Goal: Find specific page/section: Find specific page/section

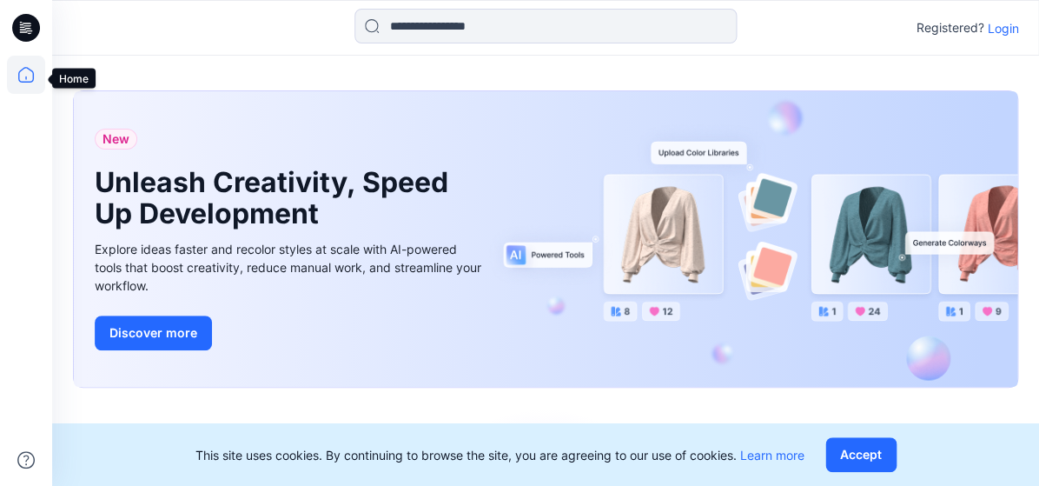
click at [23, 79] on icon at bounding box center [26, 75] width 38 height 38
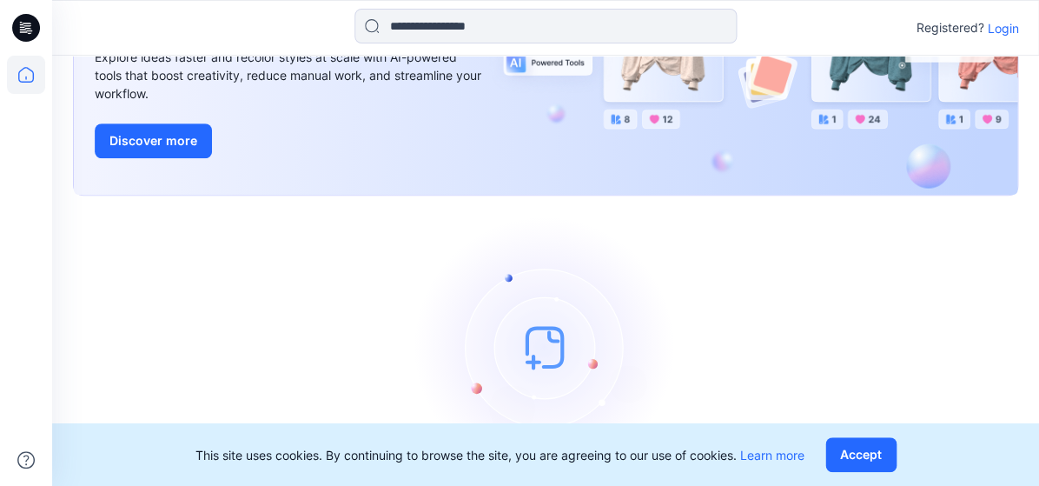
scroll to position [125, 0]
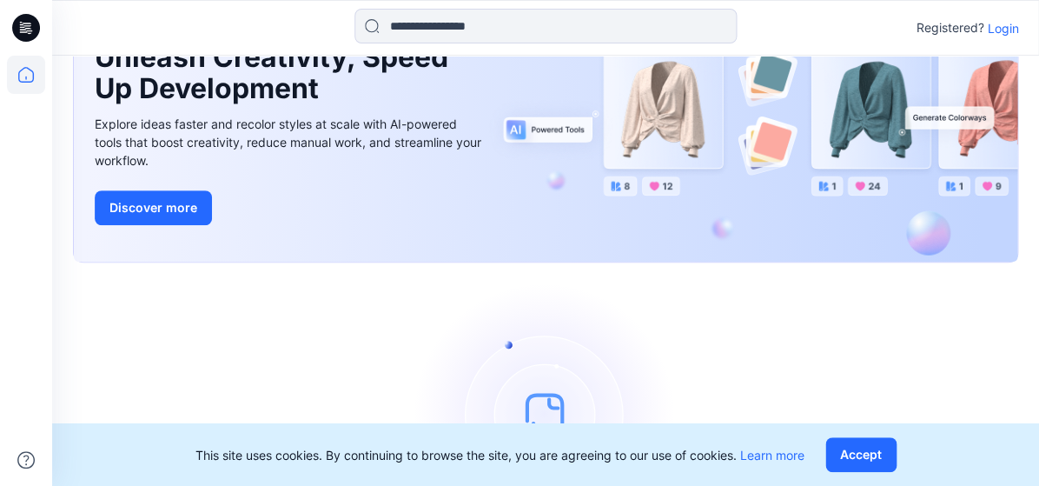
click at [1015, 31] on p "Login" at bounding box center [1002, 28] width 31 height 18
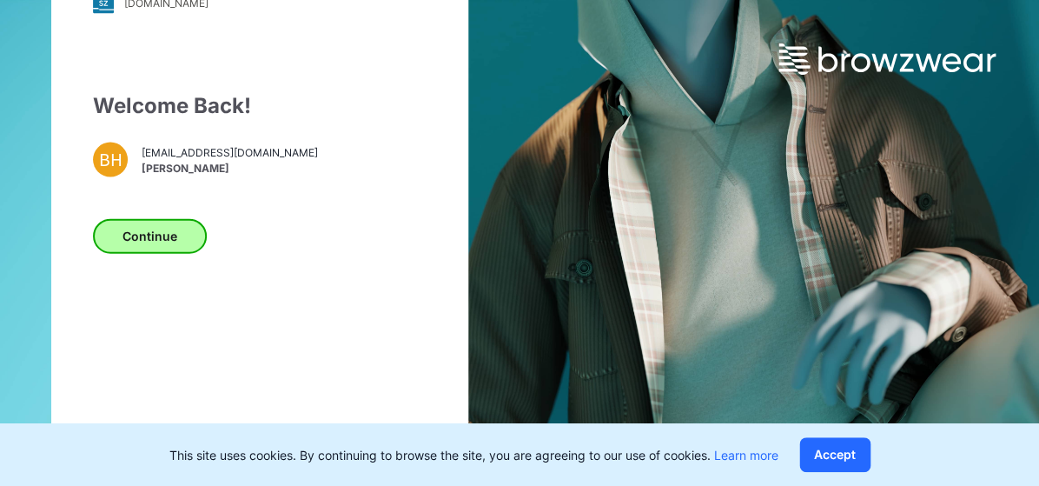
click at [141, 242] on button "Continue" at bounding box center [150, 235] width 114 height 35
click at [162, 250] on button "Continue" at bounding box center [150, 235] width 114 height 35
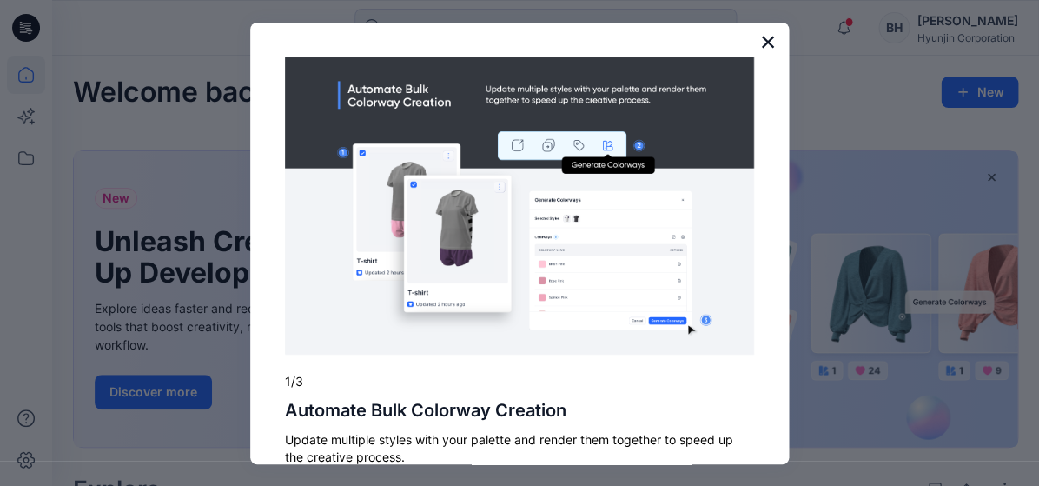
click at [768, 38] on button "×" at bounding box center [767, 42] width 17 height 28
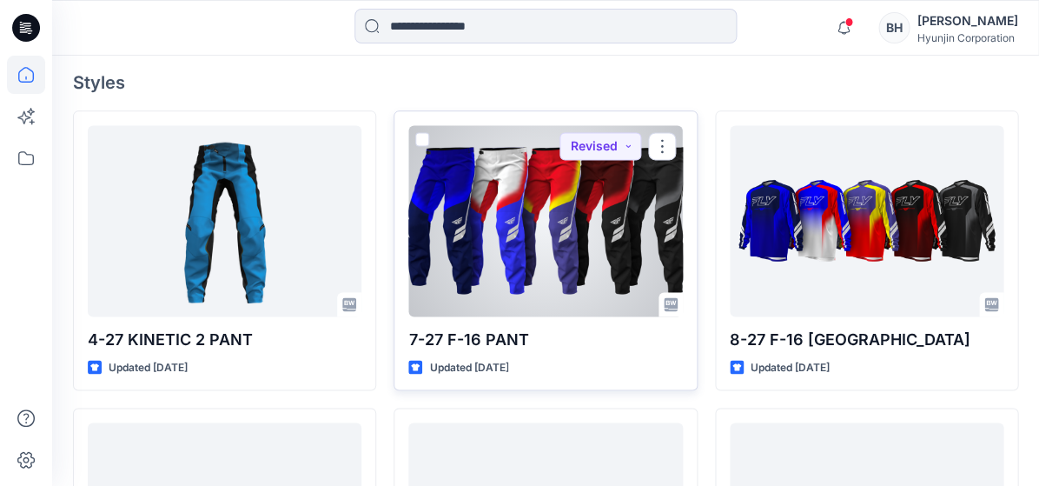
scroll to position [470, 0]
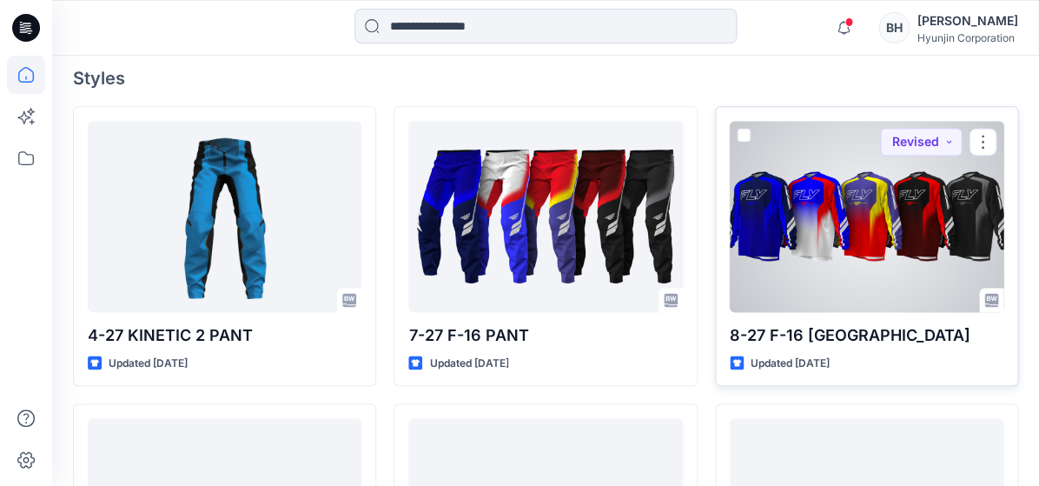
click at [849, 159] on div at bounding box center [867, 216] width 274 height 191
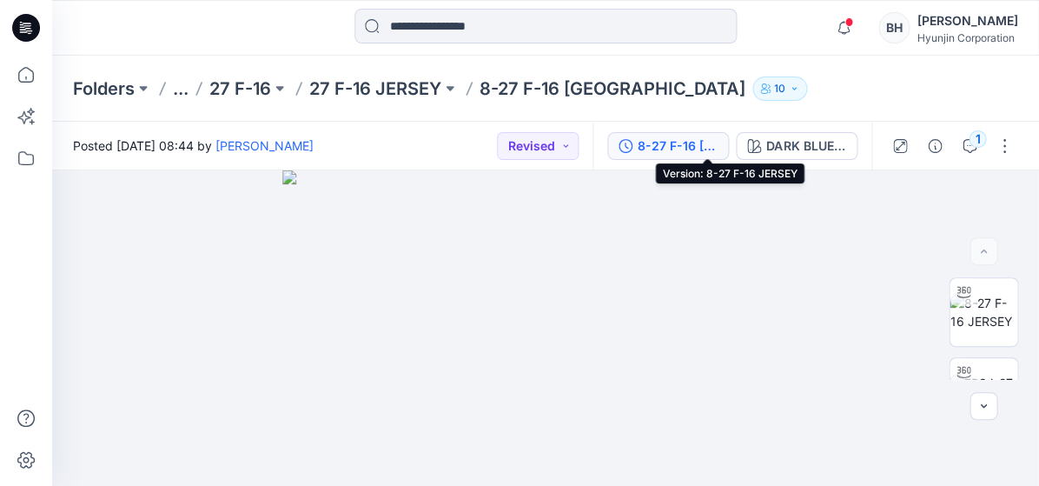
click at [717, 146] on div "8-27 F-16 [GEOGRAPHIC_DATA]" at bounding box center [678, 145] width 80 height 19
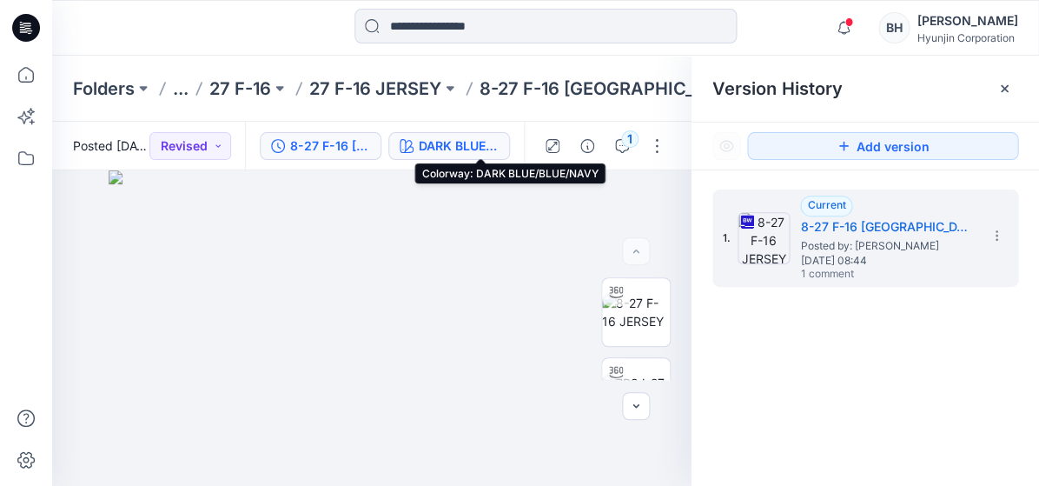
click at [492, 143] on div "DARK BLUE/BLUE/NAVY" at bounding box center [459, 145] width 80 height 19
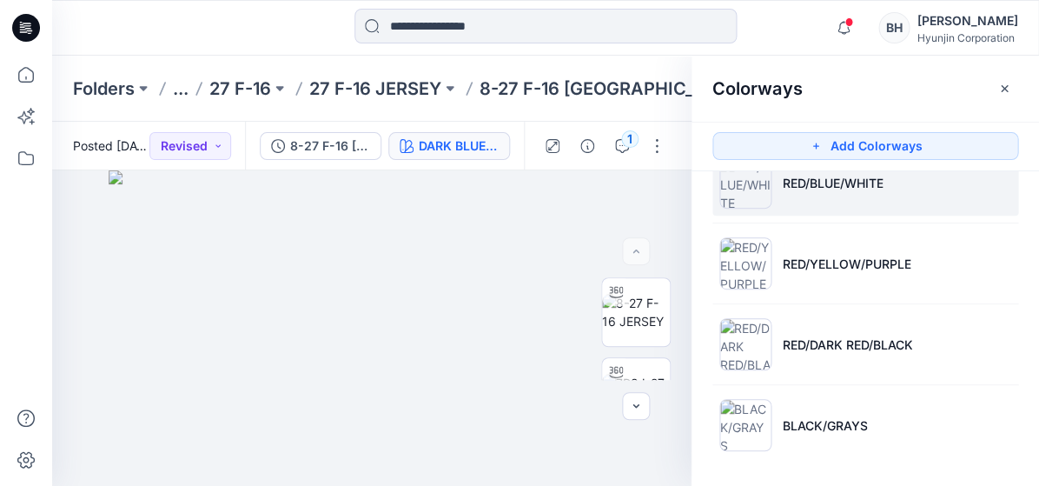
scroll to position [120, 0]
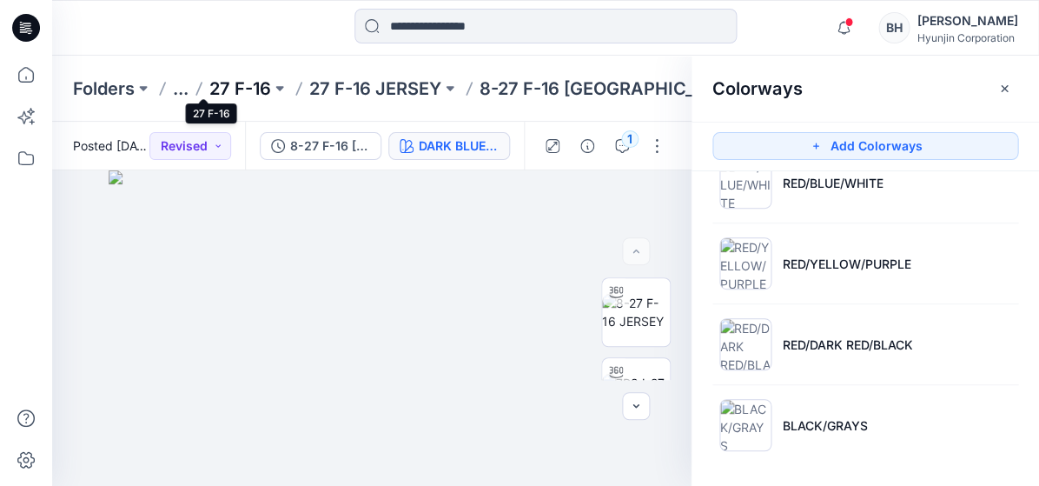
click at [210, 86] on p "27 F-16" at bounding box center [240, 88] width 62 height 24
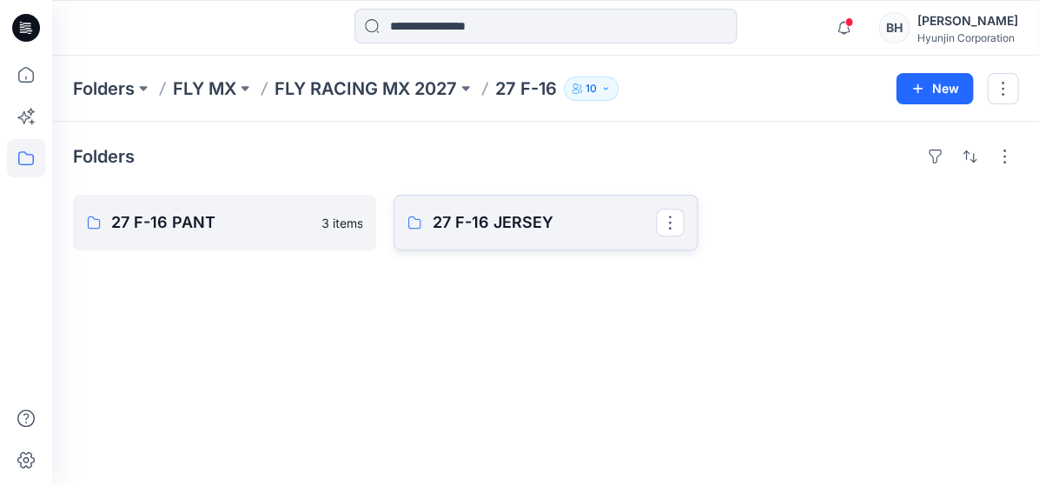
click at [485, 210] on p "27 F-16 JERSEY" at bounding box center [543, 222] width 223 height 24
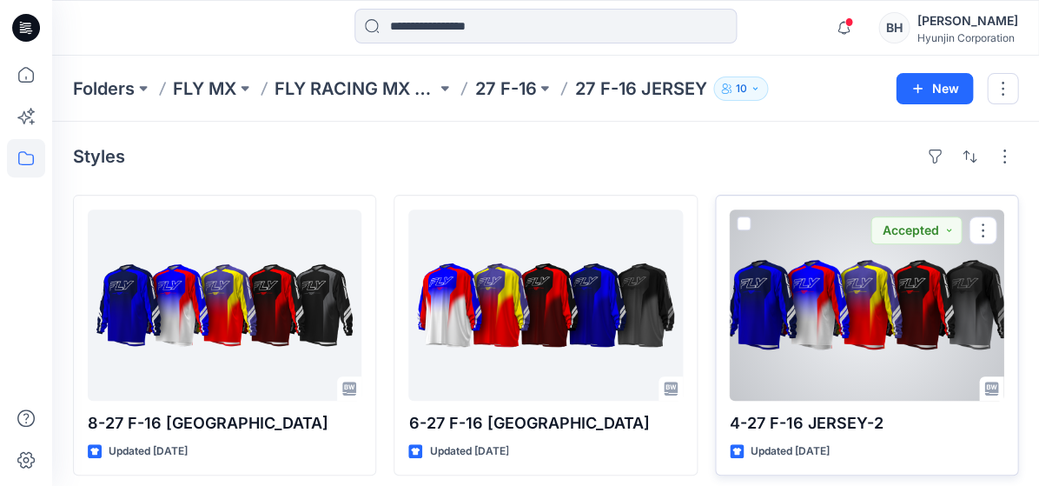
click at [785, 324] on div at bounding box center [867, 304] width 274 height 191
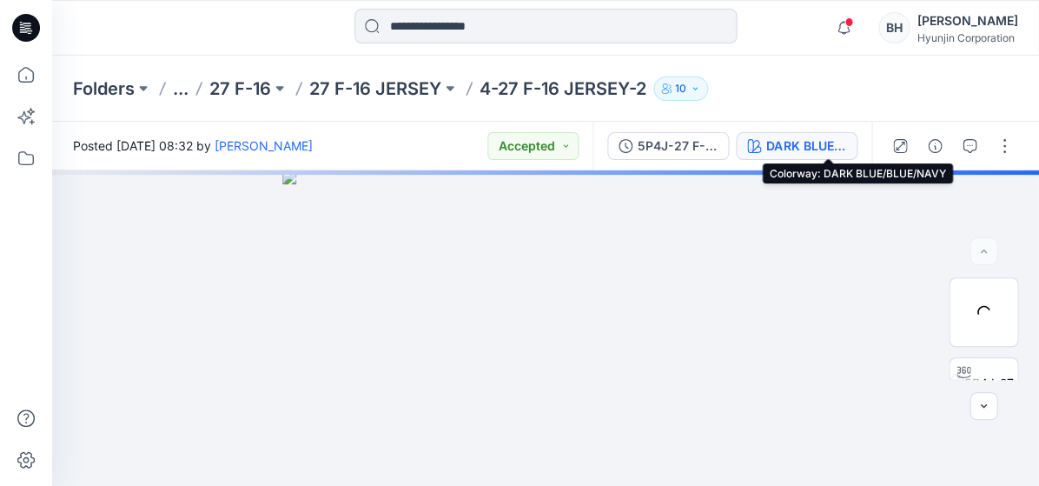
click at [830, 144] on div "DARK BLUE/BLUE/NAVY" at bounding box center [806, 145] width 80 height 19
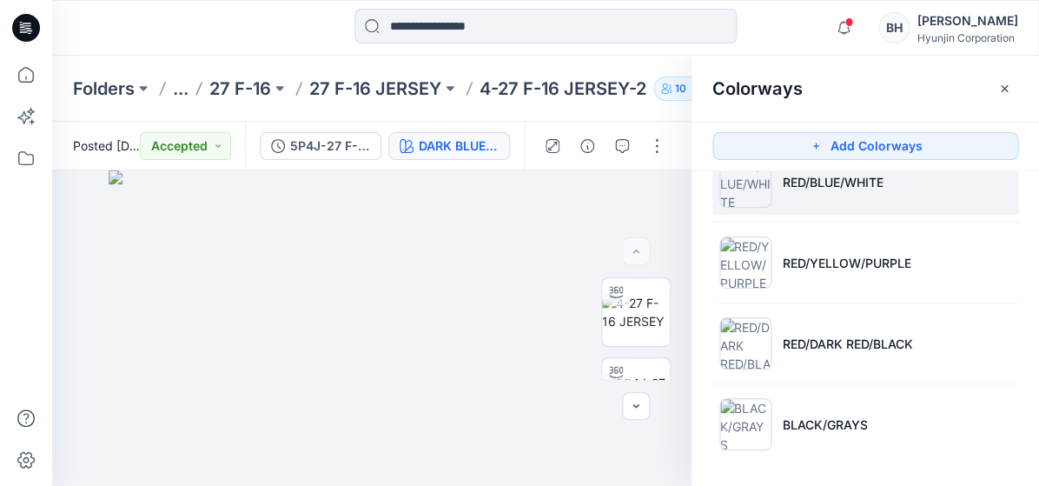
scroll to position [120, 0]
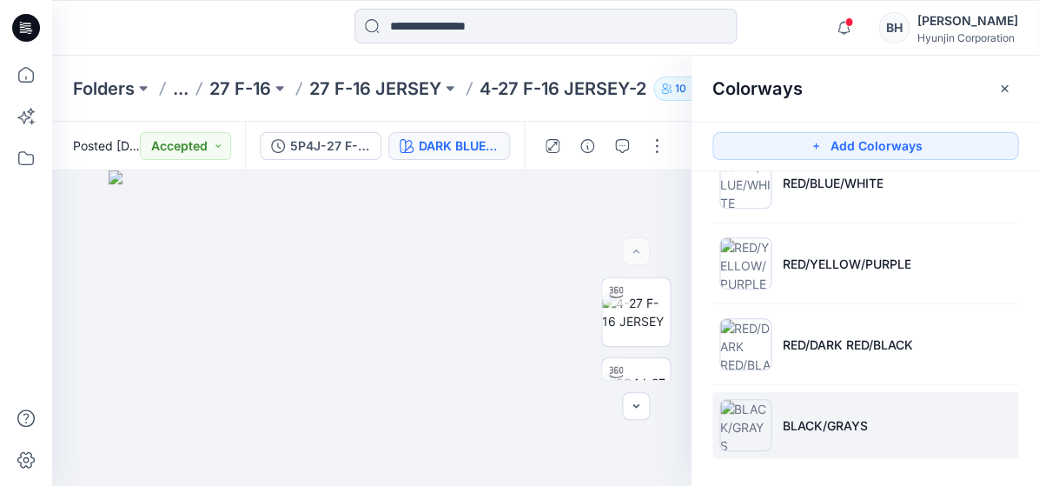
click at [836, 421] on p "BLACK/GRAYS" at bounding box center [824, 425] width 85 height 18
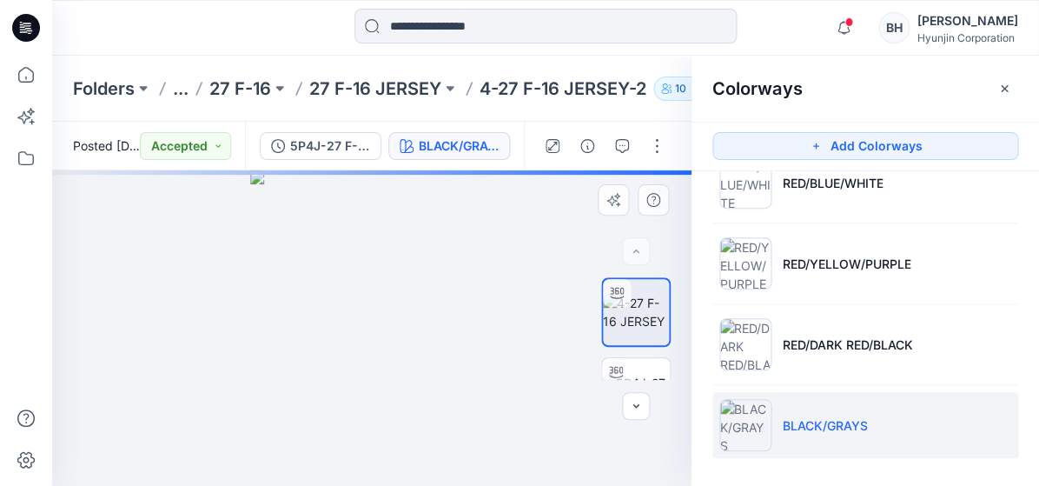
drag, startPoint x: 419, startPoint y: 300, endPoint x: 368, endPoint y: 311, distance: 51.6
click at [368, 311] on div at bounding box center [371, 327] width 639 height 315
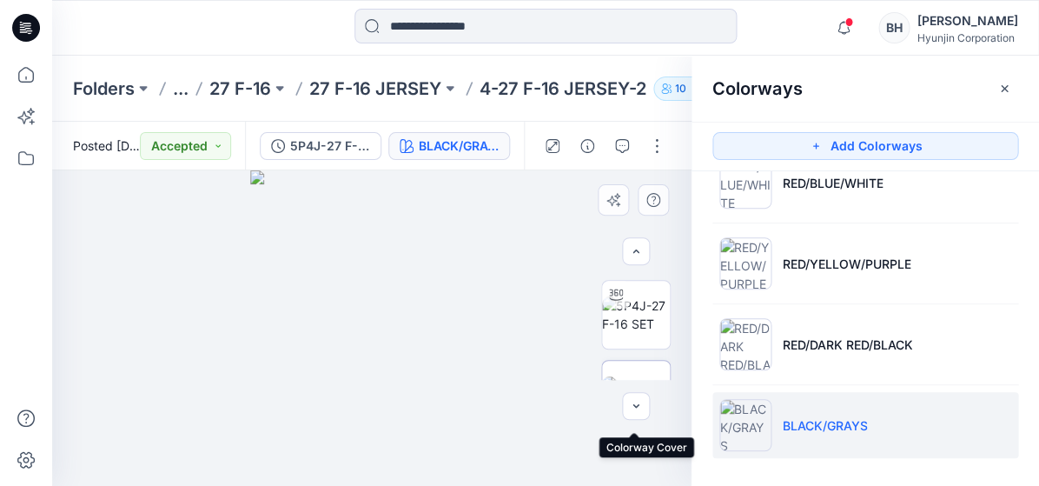
scroll to position [74, 0]
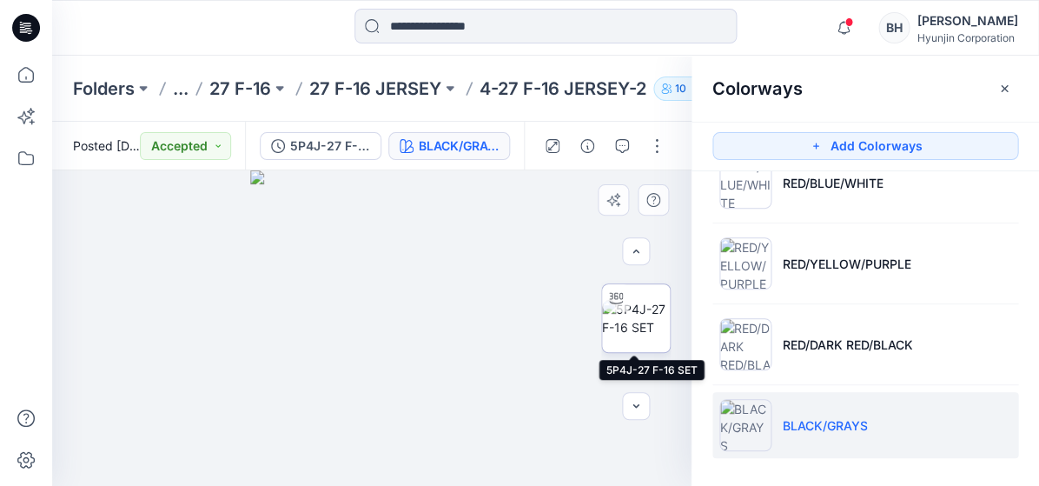
click at [649, 315] on img at bounding box center [636, 318] width 68 height 36
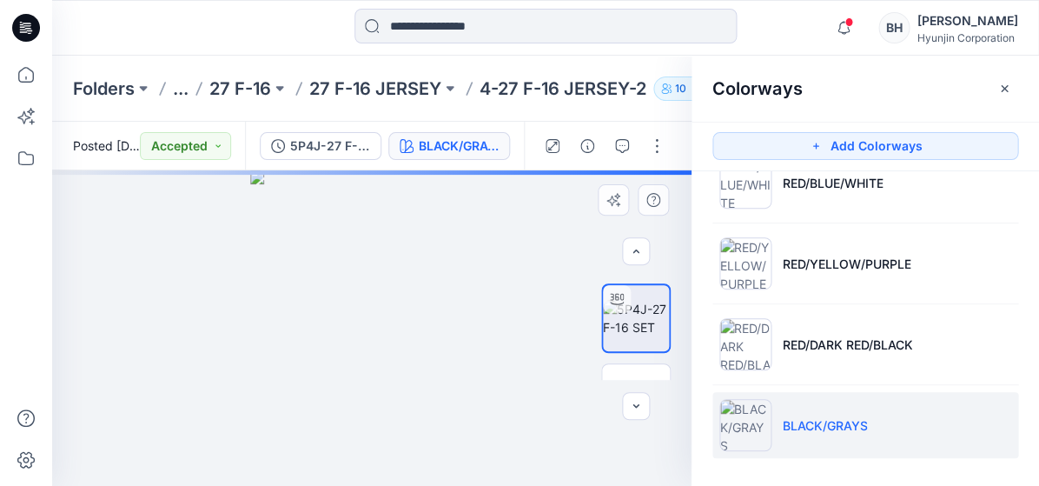
drag, startPoint x: 438, startPoint y: 278, endPoint x: 387, endPoint y: 300, distance: 54.9
click at [387, 300] on div at bounding box center [371, 327] width 639 height 315
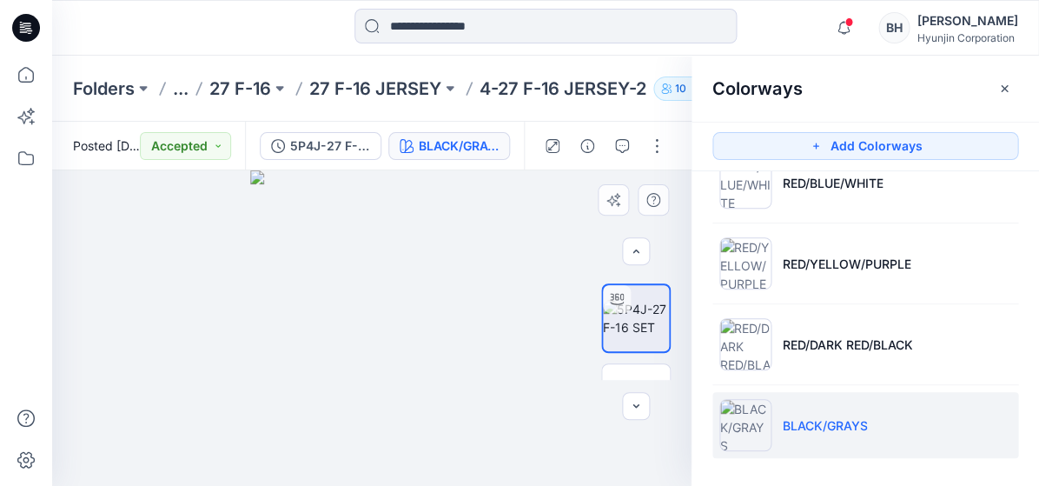
click at [381, 300] on div at bounding box center [371, 327] width 639 height 315
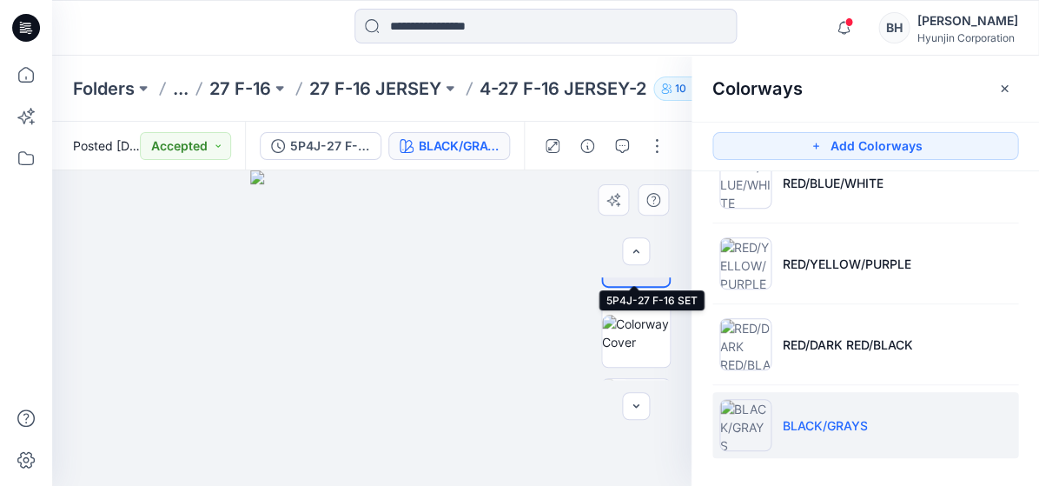
scroll to position [144, 0]
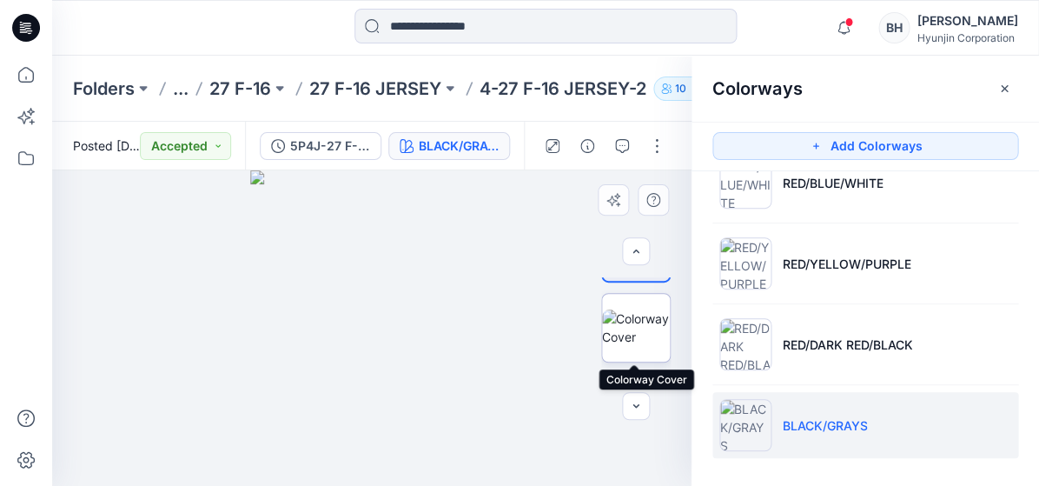
click at [651, 328] on img at bounding box center [636, 327] width 68 height 36
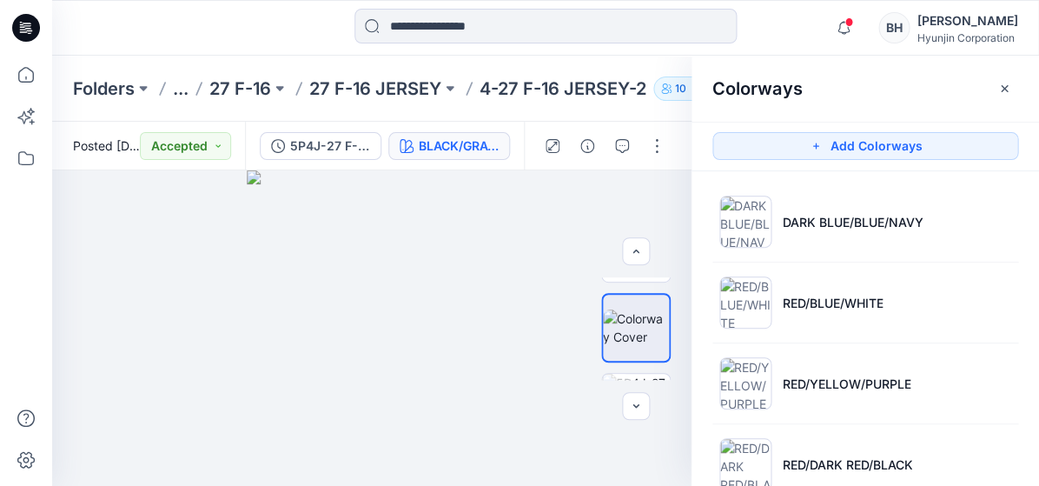
scroll to position [0, 0]
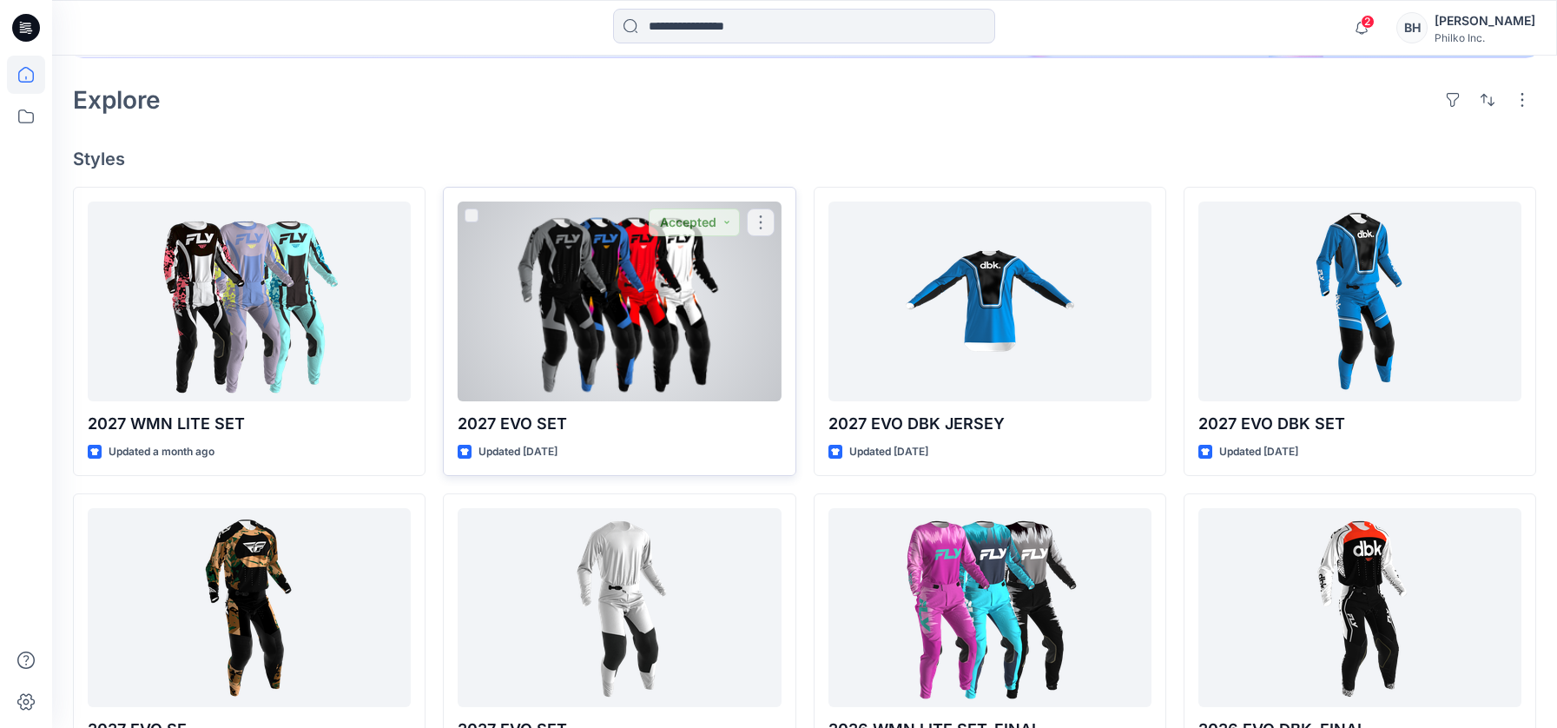
scroll to position [393, 0]
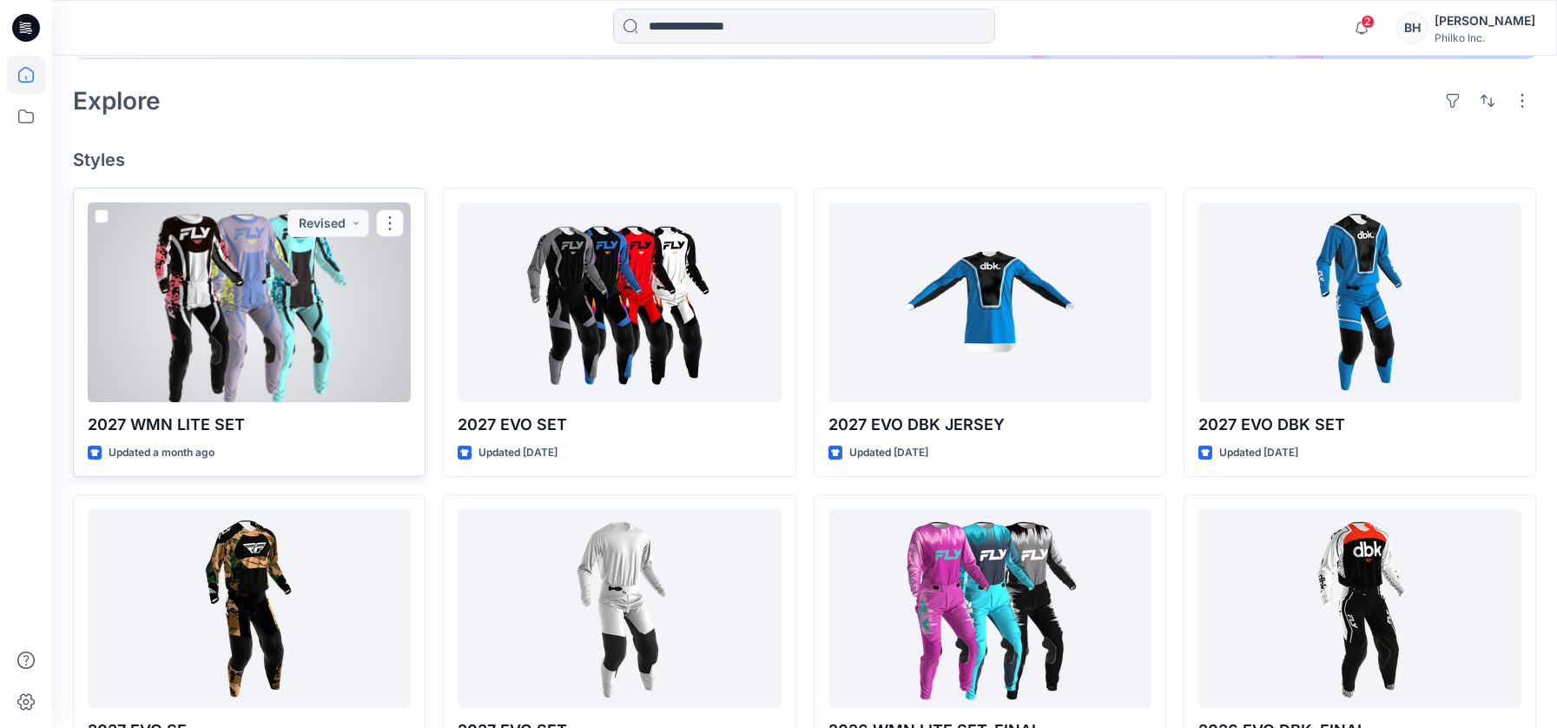
click at [313, 373] on div at bounding box center [249, 302] width 323 height 200
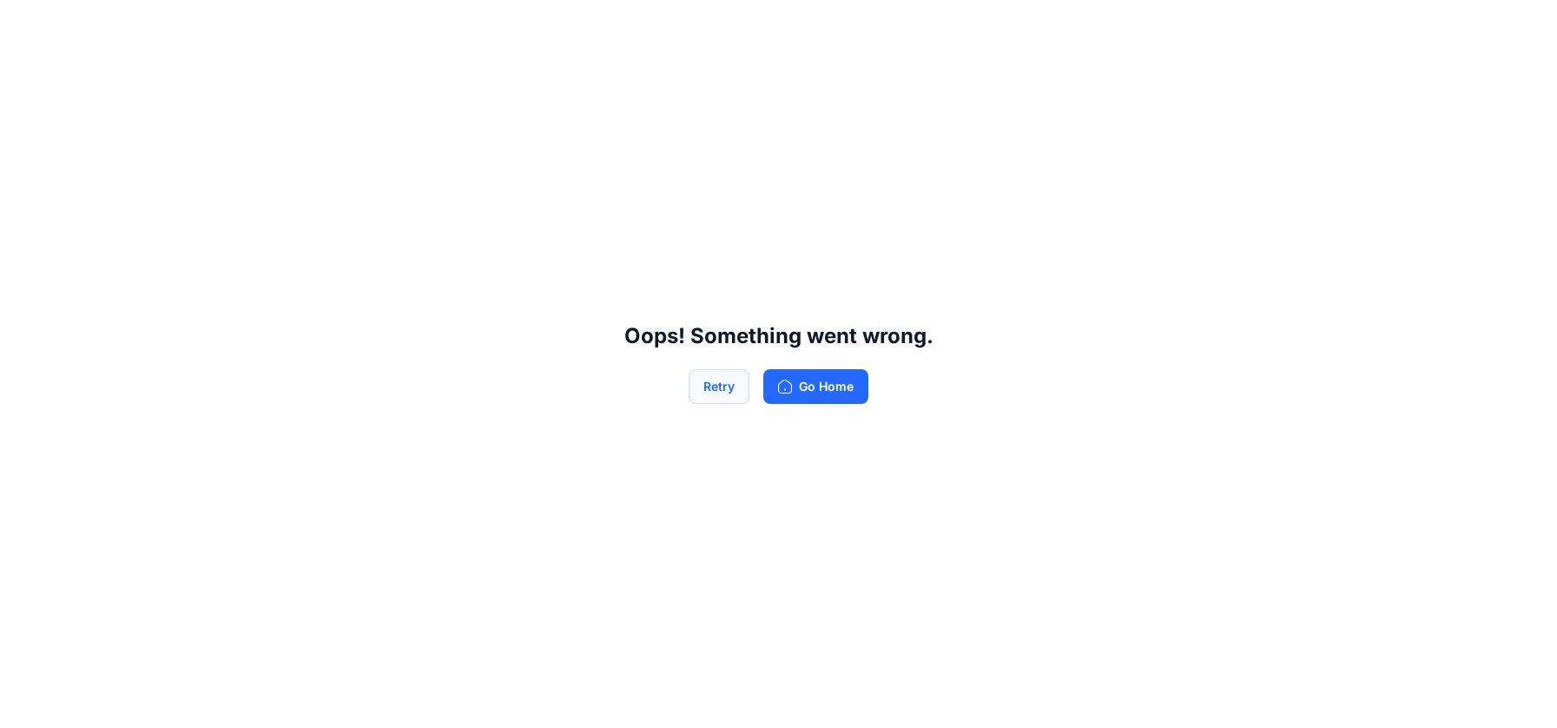
click at [705, 393] on button "Retry" at bounding box center [719, 386] width 61 height 35
click at [860, 401] on button "Go Home" at bounding box center [815, 386] width 105 height 35
click at [854, 393] on button "Go Home" at bounding box center [815, 386] width 105 height 35
click at [837, 383] on button "Go Home" at bounding box center [815, 386] width 105 height 35
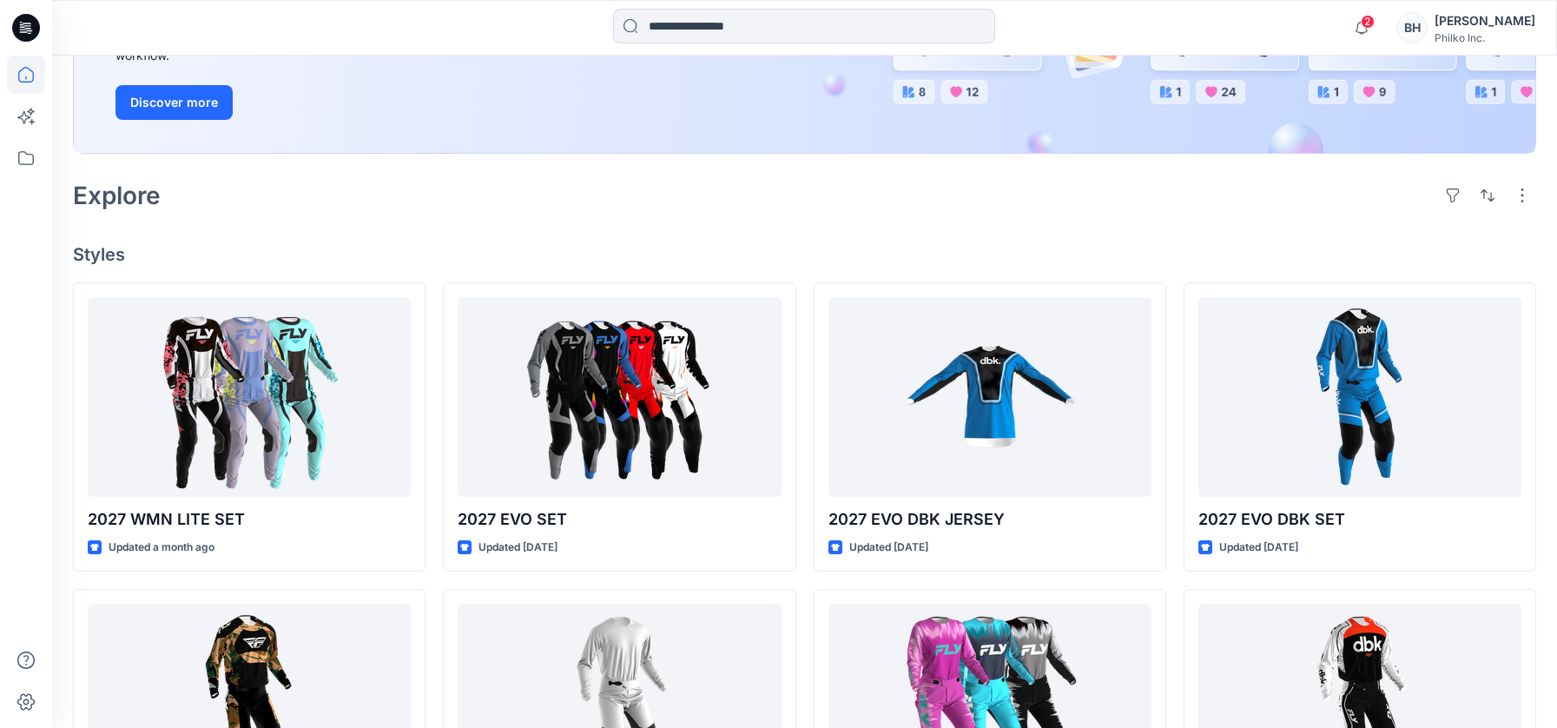
scroll to position [303, 0]
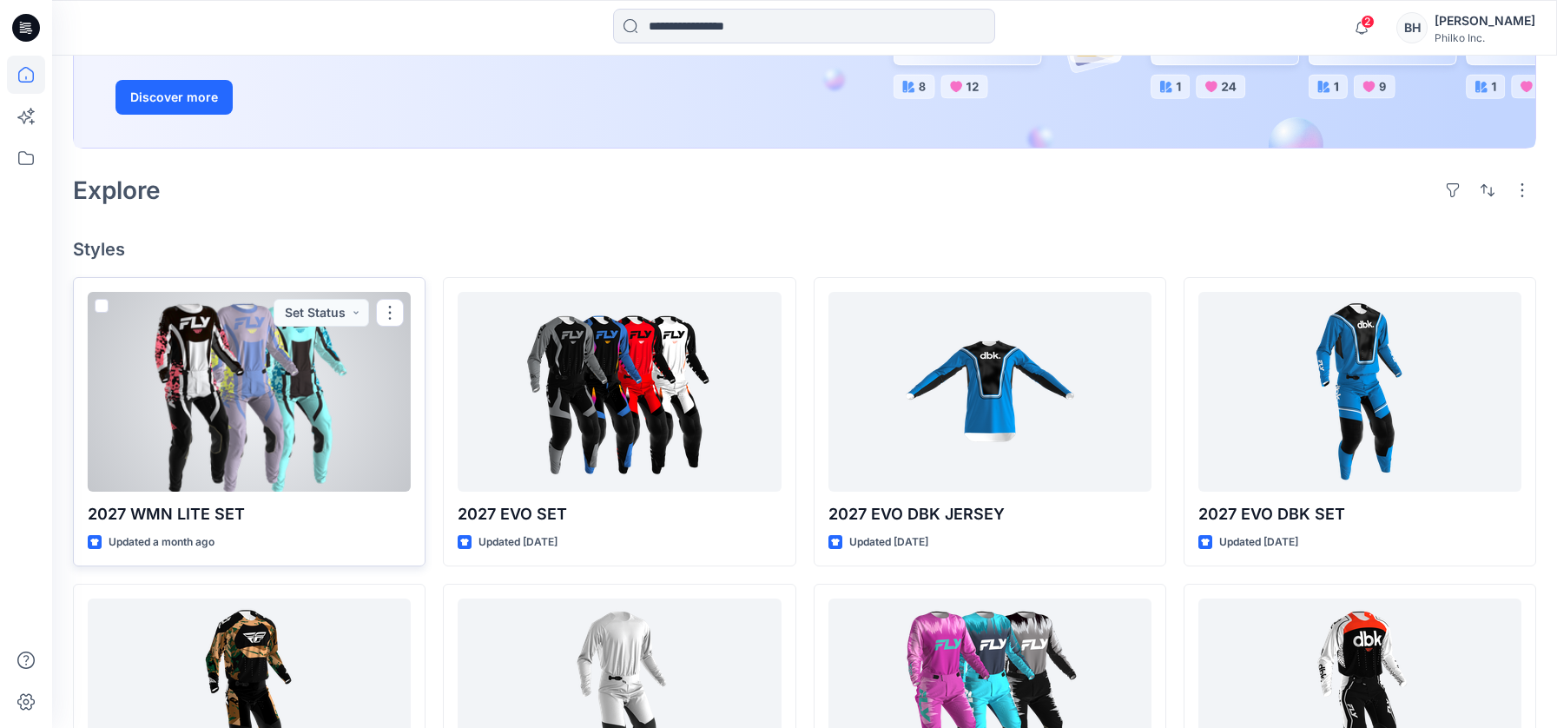
click at [279, 451] on div at bounding box center [249, 392] width 323 height 200
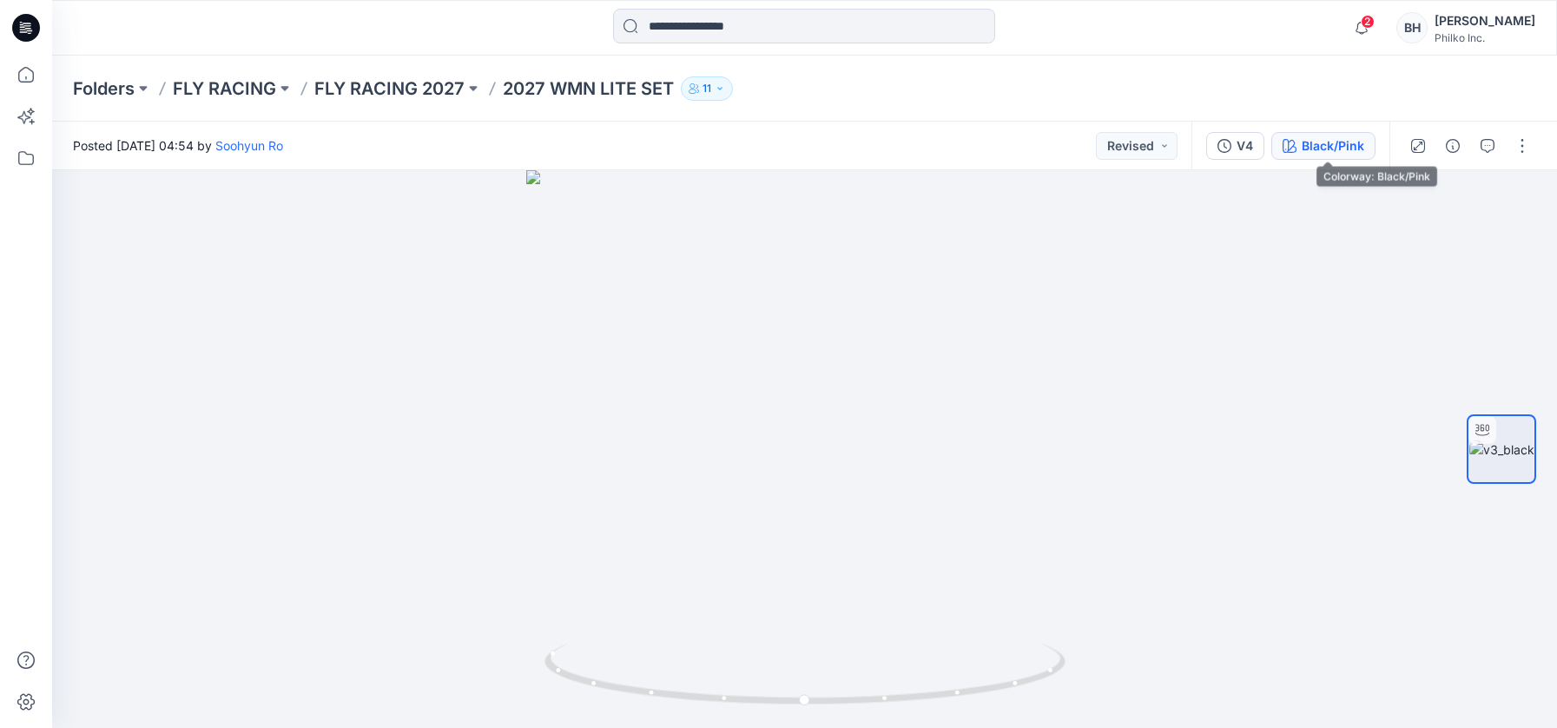
click at [1341, 155] on button "Black/Pink" at bounding box center [1324, 146] width 104 height 28
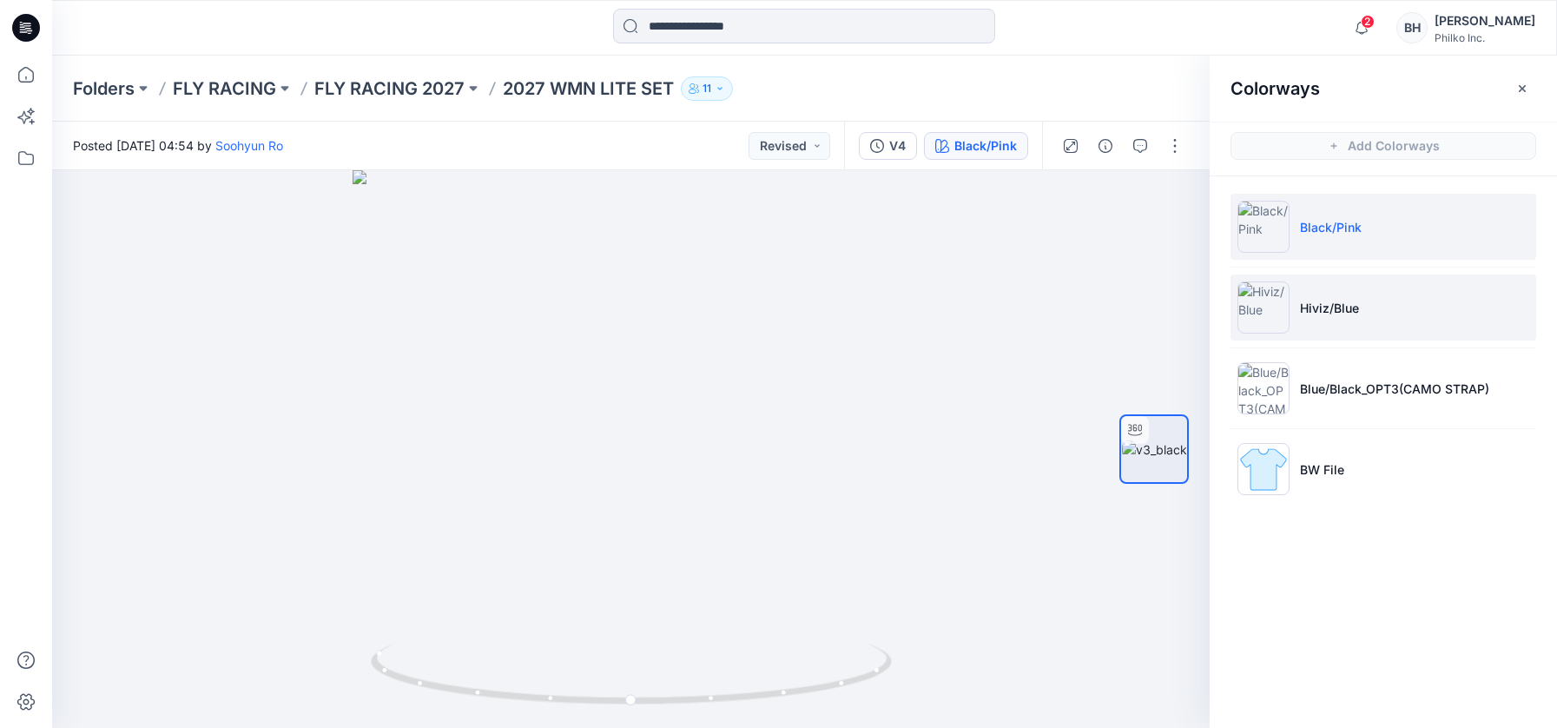
click at [1261, 306] on img at bounding box center [1264, 307] width 52 height 52
click at [1330, 227] on p "Black/Pink" at bounding box center [1331, 227] width 62 height 18
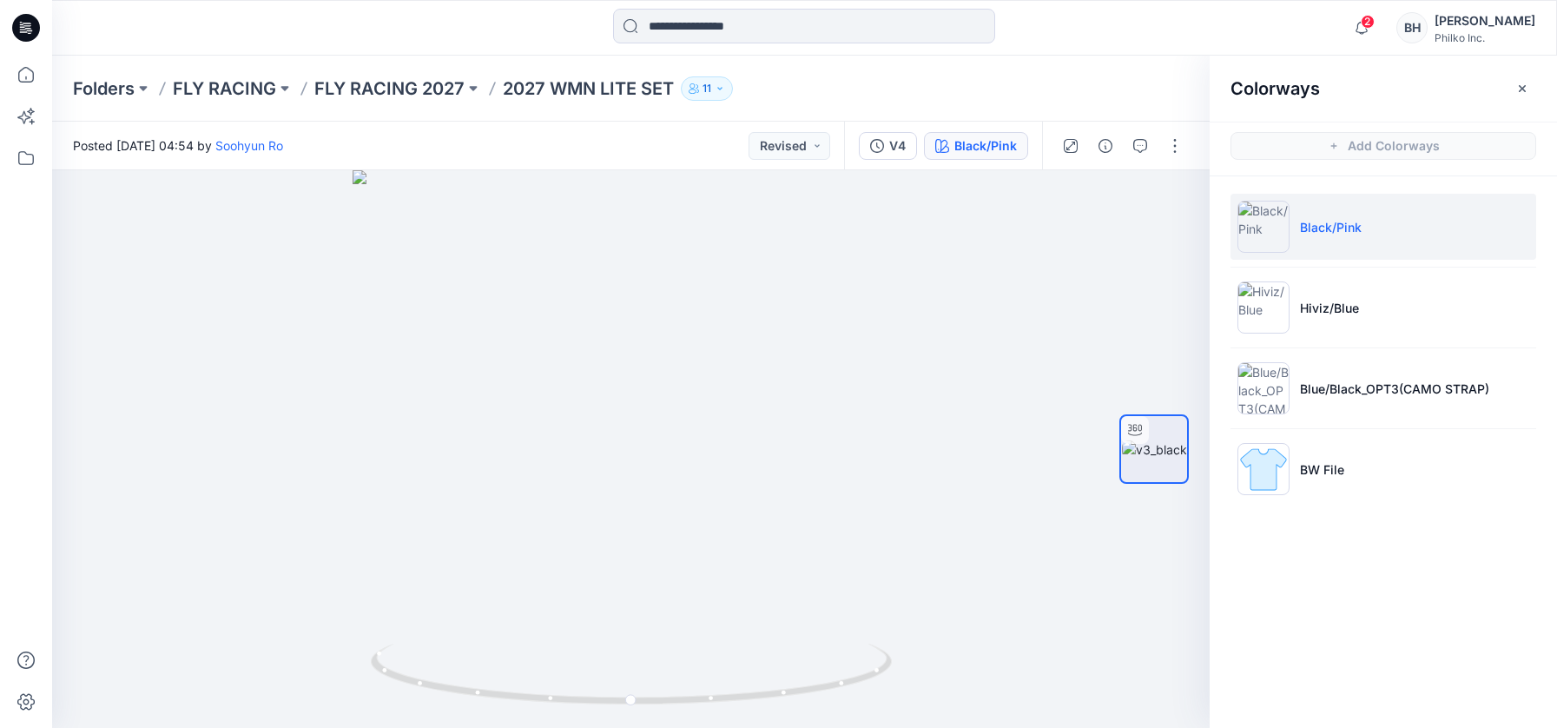
click at [1355, 227] on p "Black/Pink" at bounding box center [1331, 227] width 62 height 18
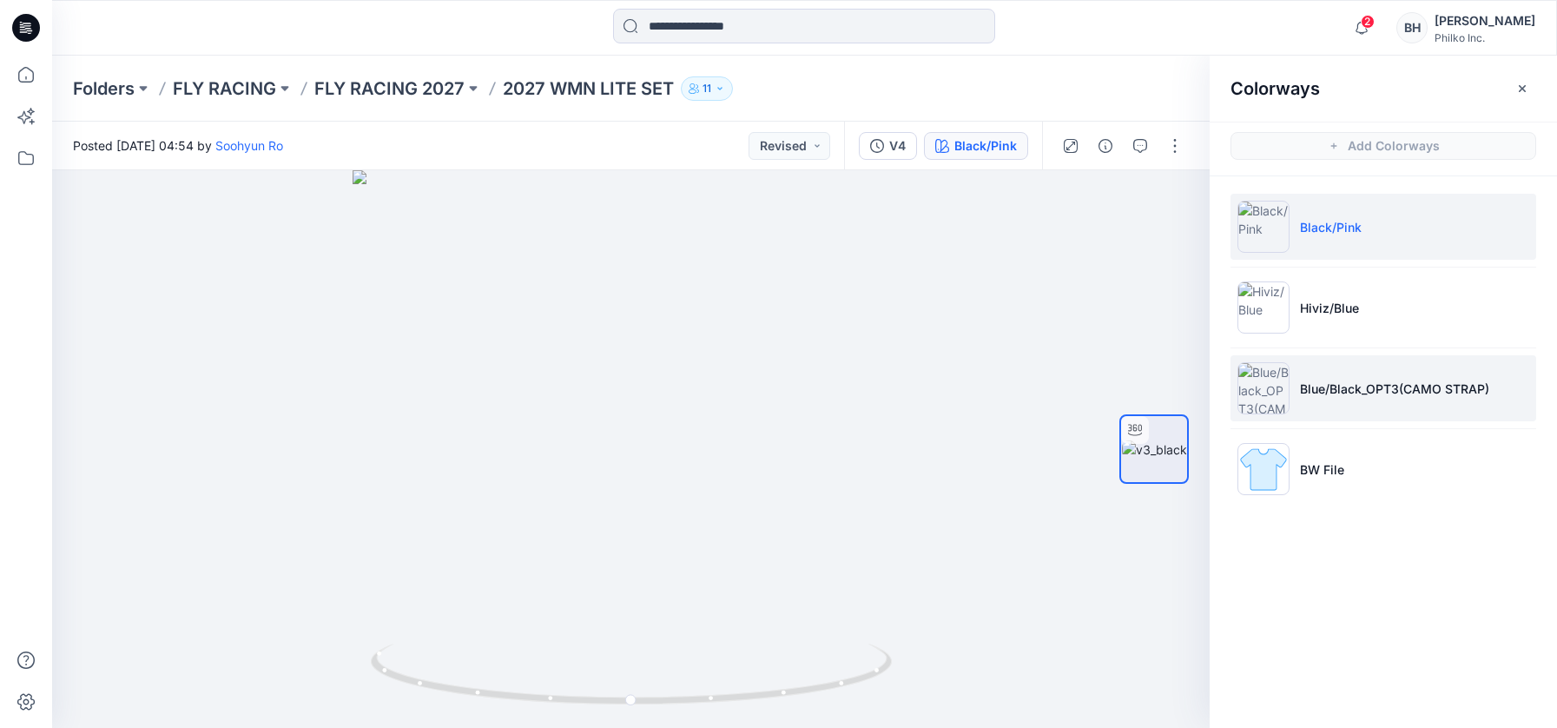
click at [1311, 389] on p "Blue/Black_OPT3(CAMO STRAP)" at bounding box center [1394, 389] width 189 height 18
